Goal: Use online tool/utility: Utilize a website feature to perform a specific function

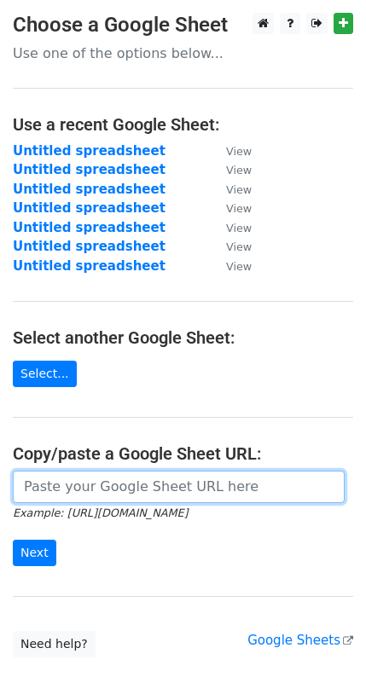
click at [78, 478] on input "url" at bounding box center [179, 487] width 332 height 32
paste input "[URL][DOMAIN_NAME]"
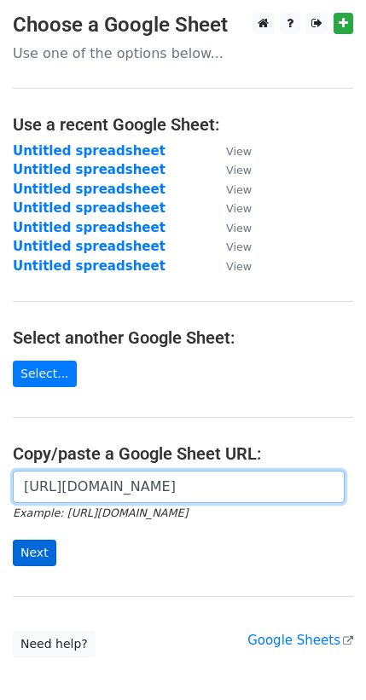
type input "[URL][DOMAIN_NAME]"
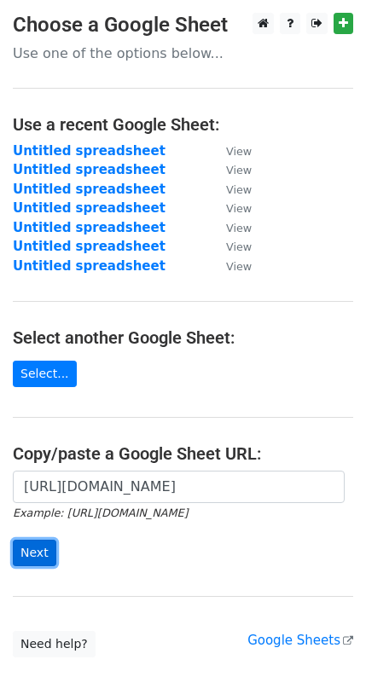
click at [27, 540] on input "Next" at bounding box center [35, 553] width 44 height 26
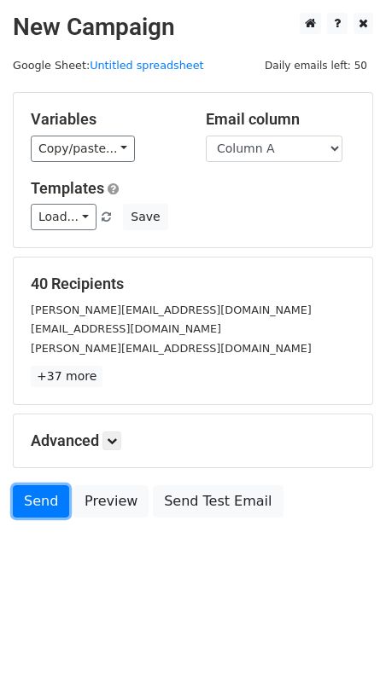
drag, startPoint x: 32, startPoint y: 444, endPoint x: 10, endPoint y: 477, distance: 40.0
click at [32, 485] on link "Send" at bounding box center [41, 501] width 56 height 32
